Goal: Transaction & Acquisition: Book appointment/travel/reservation

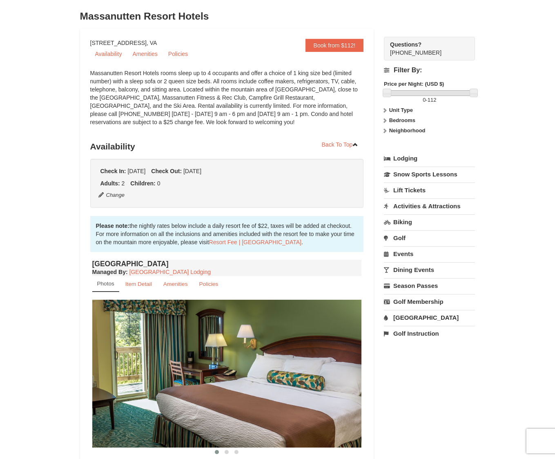
scroll to position [49, 0]
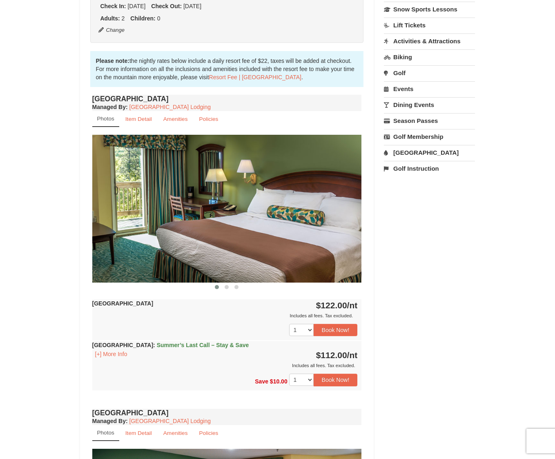
scroll to position [208, 0]
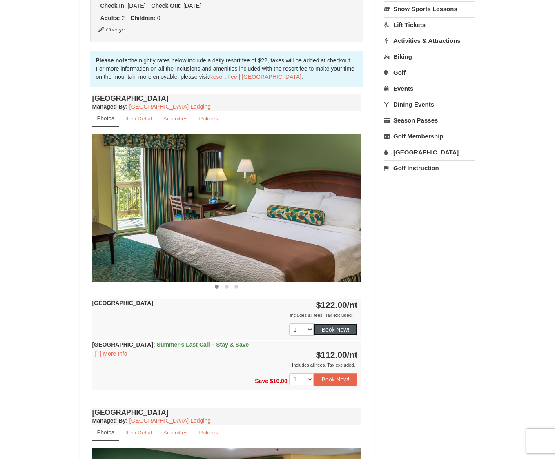
click at [349, 334] on button "Book Now!" at bounding box center [335, 329] width 44 height 12
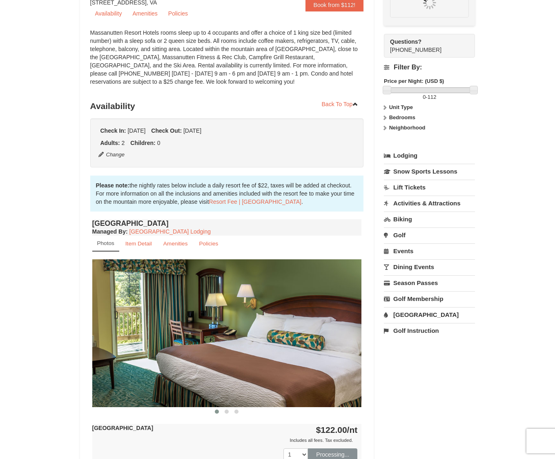
scroll to position [71, 0]
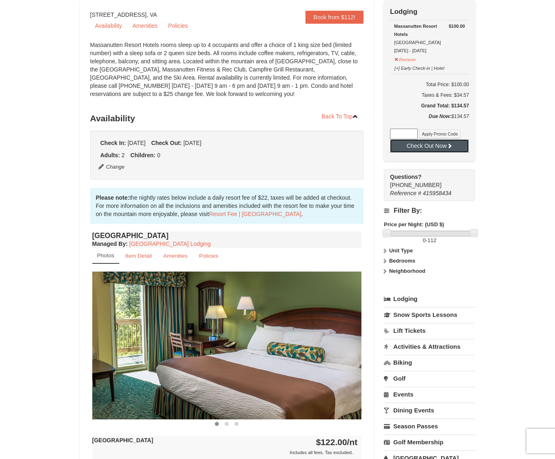
click at [416, 147] on icon at bounding box center [450, 146] width 6 height 6
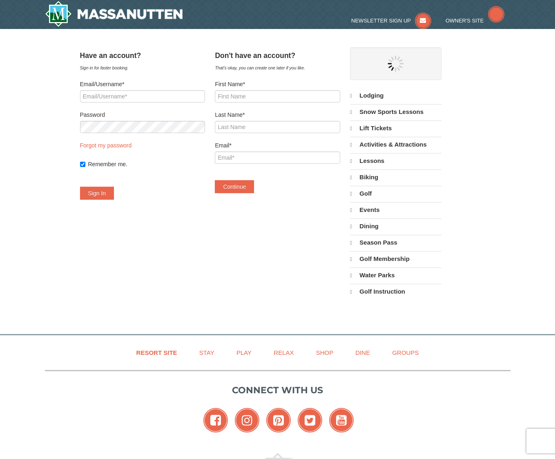
select select "9"
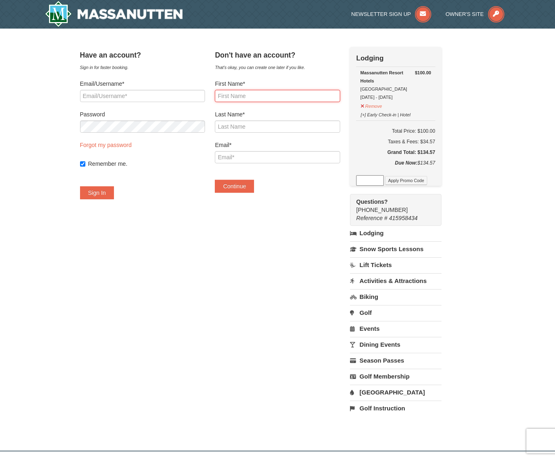
click at [245, 95] on input "First Name*" at bounding box center [277, 96] width 125 height 12
click at [387, 234] on link "Lodging" at bounding box center [395, 233] width 91 height 15
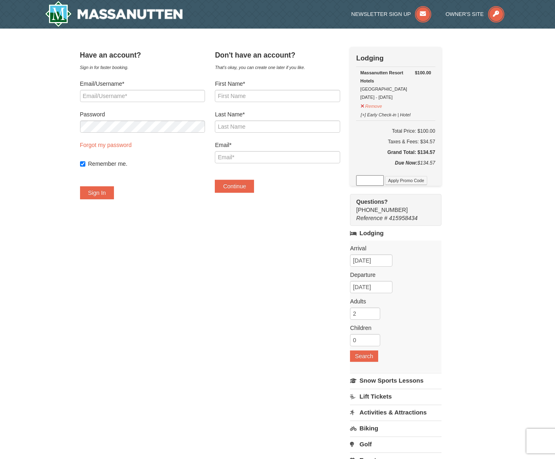
click at [415, 99] on div "Massanutten Resort Hotels Hotel King Room 9/8/2025 - 9/9/2025" at bounding box center [395, 85] width 71 height 33
click at [420, 94] on div "Massanutten Resort Hotels Hotel King Room 9/8/2025 - 9/9/2025" at bounding box center [395, 85] width 71 height 33
click at [435, 132] on h6 "Total Price: $100.00" at bounding box center [395, 131] width 79 height 8
copy h6 "100.00"
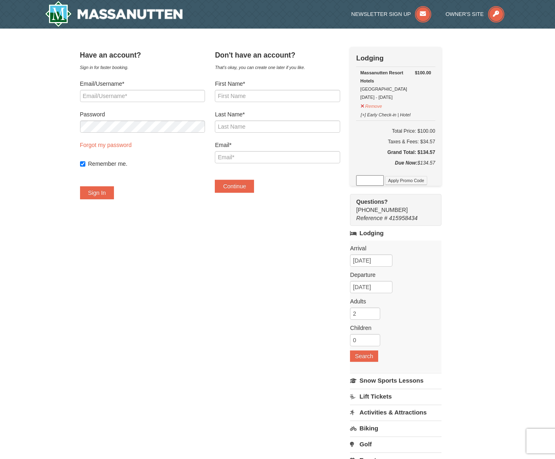
click at [435, 142] on div "Taxes & Fees: $34.57" at bounding box center [395, 142] width 79 height 8
copy div "34.57"
